Goal: Navigation & Orientation: Find specific page/section

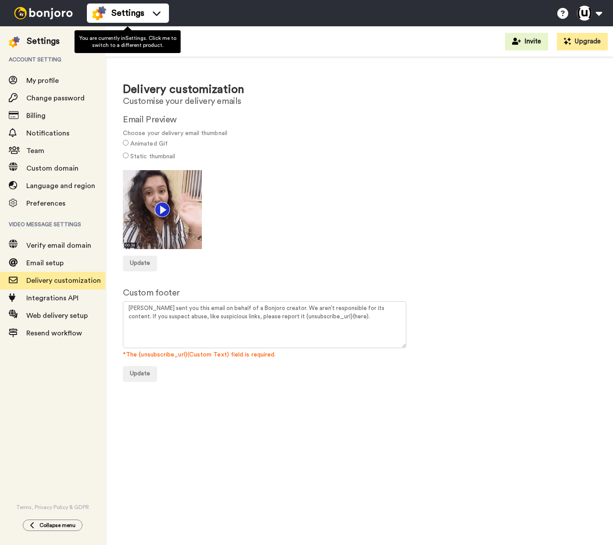
click at [143, 12] on span "Settings" at bounding box center [127, 13] width 33 height 12
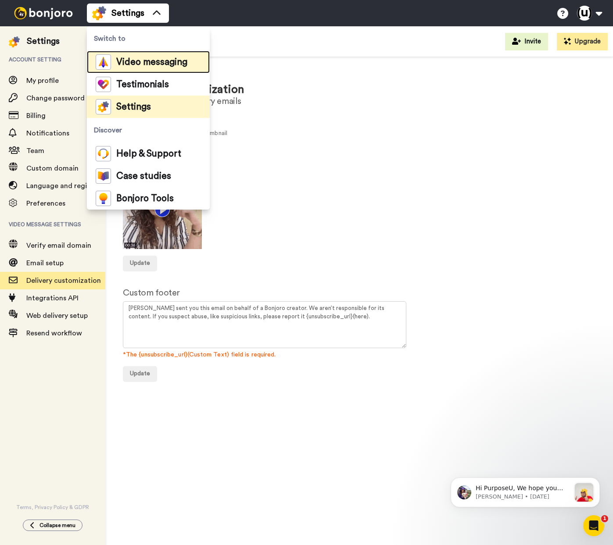
click at [142, 65] on span "Video messaging" at bounding box center [151, 62] width 71 height 9
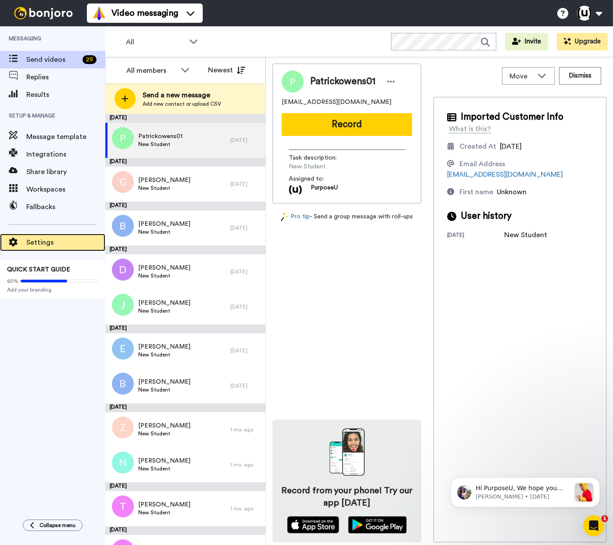
click at [42, 243] on span "Settings" at bounding box center [65, 242] width 79 height 11
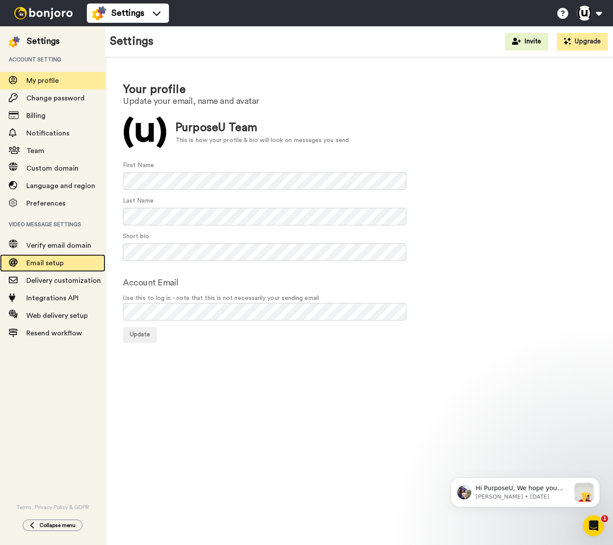
click at [48, 260] on span "Email setup" at bounding box center [44, 263] width 37 height 7
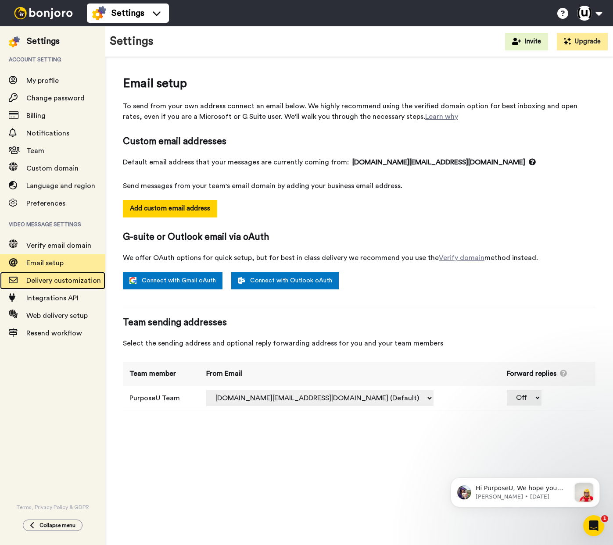
click at [49, 281] on span "Delivery customization" at bounding box center [63, 280] width 75 height 7
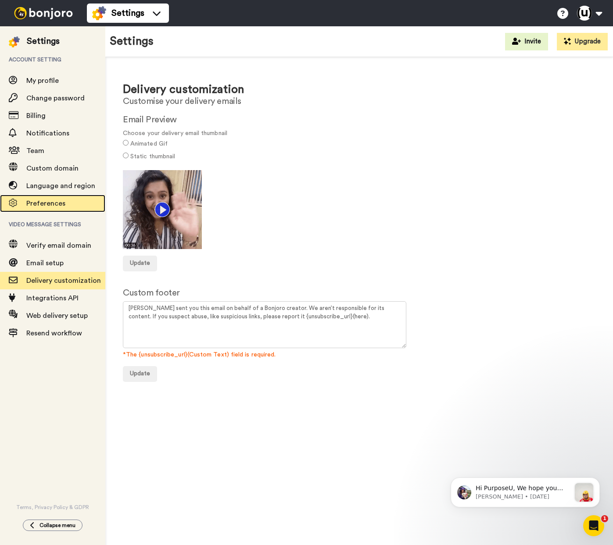
click at [37, 202] on span "Preferences" at bounding box center [45, 203] width 39 height 7
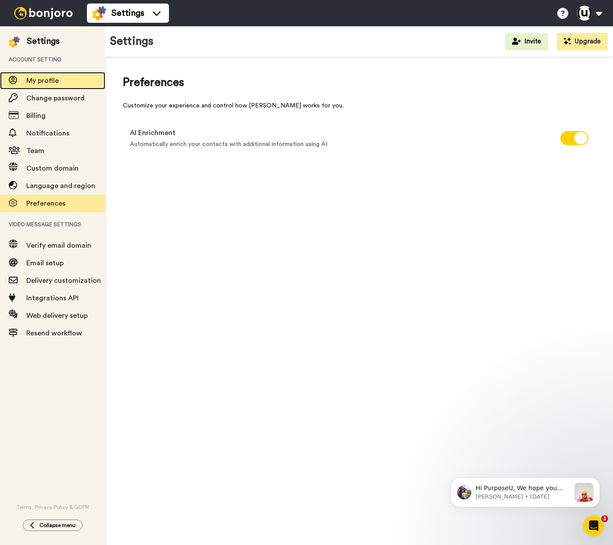
click at [39, 79] on span "My profile" at bounding box center [42, 80] width 32 height 7
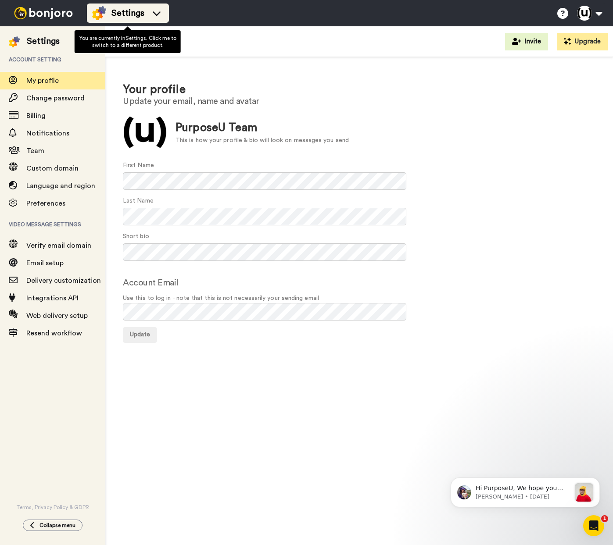
click at [136, 13] on span "Settings" at bounding box center [127, 13] width 33 height 12
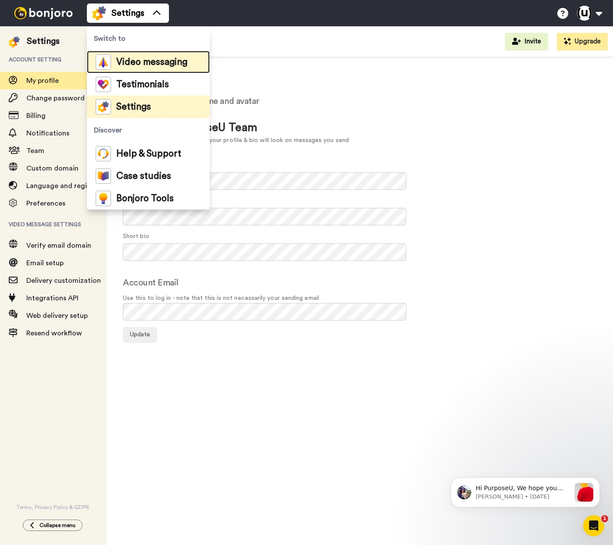
click at [138, 62] on span "Video messaging" at bounding box center [151, 62] width 71 height 9
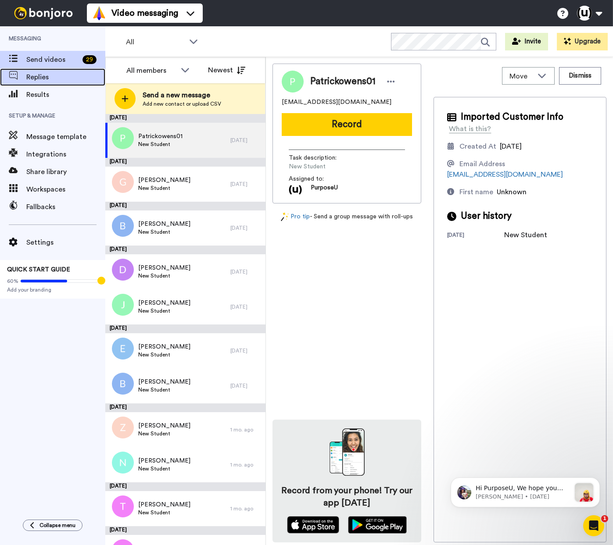
click at [35, 79] on span "Replies" at bounding box center [65, 77] width 79 height 11
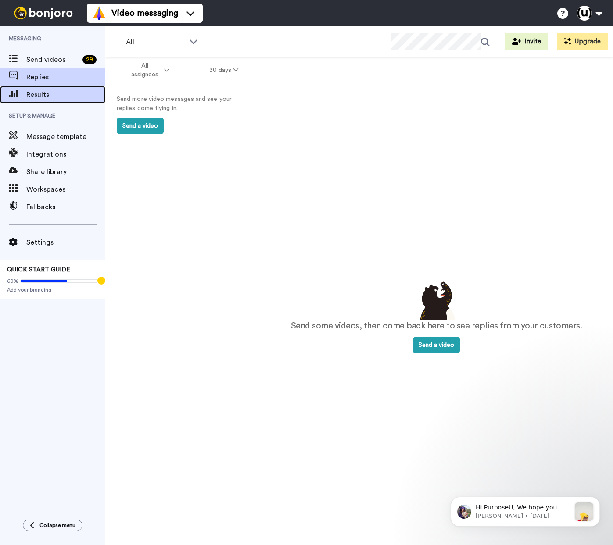
click at [33, 94] on span "Results" at bounding box center [65, 95] width 79 height 11
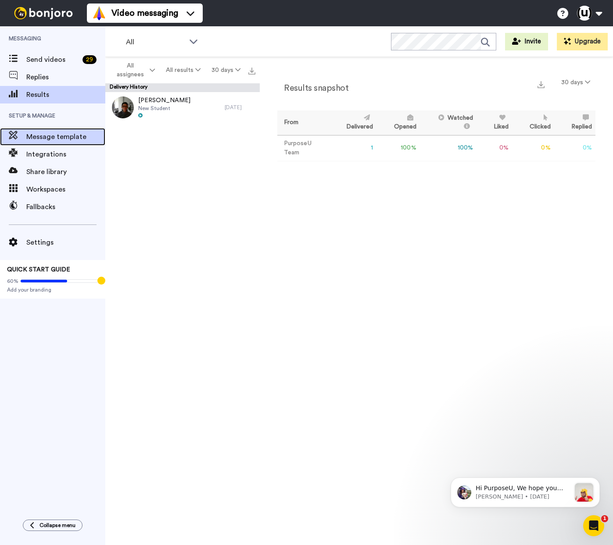
click at [48, 137] on span "Message template" at bounding box center [65, 137] width 79 height 11
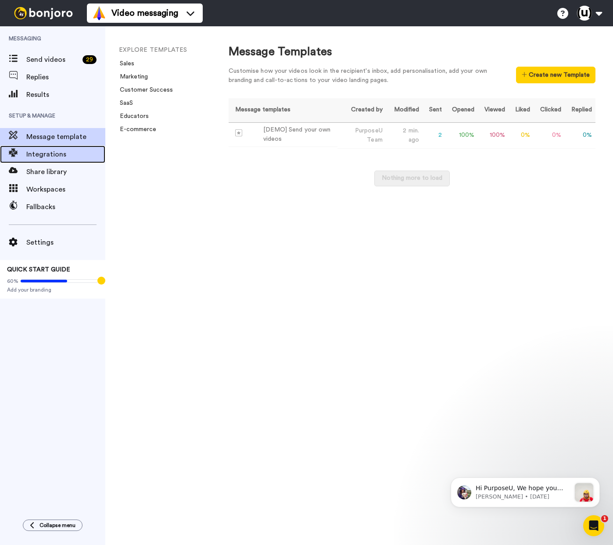
click at [46, 152] on span "Integrations" at bounding box center [65, 154] width 79 height 11
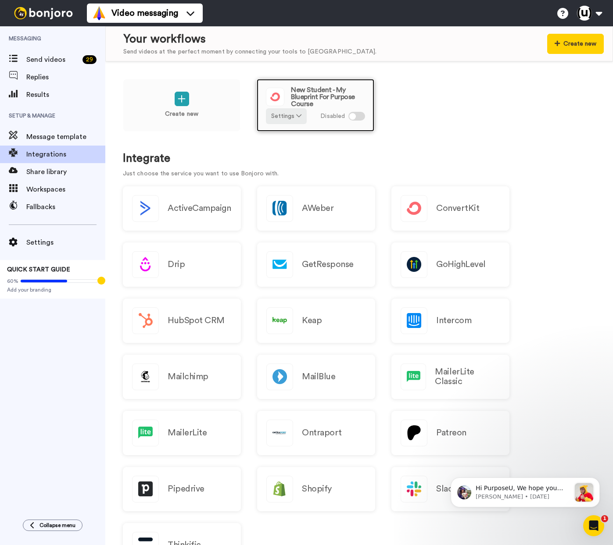
click at [362, 117] on div at bounding box center [356, 116] width 17 height 9
click at [296, 116] on icon at bounding box center [298, 116] width 5 height 6
click at [476, 119] on div "Create new New Student - My Blueprint For Purpose Course Settings Enabled" at bounding box center [359, 111] width 473 height 65
